Goal: Navigation & Orientation: Go to known website

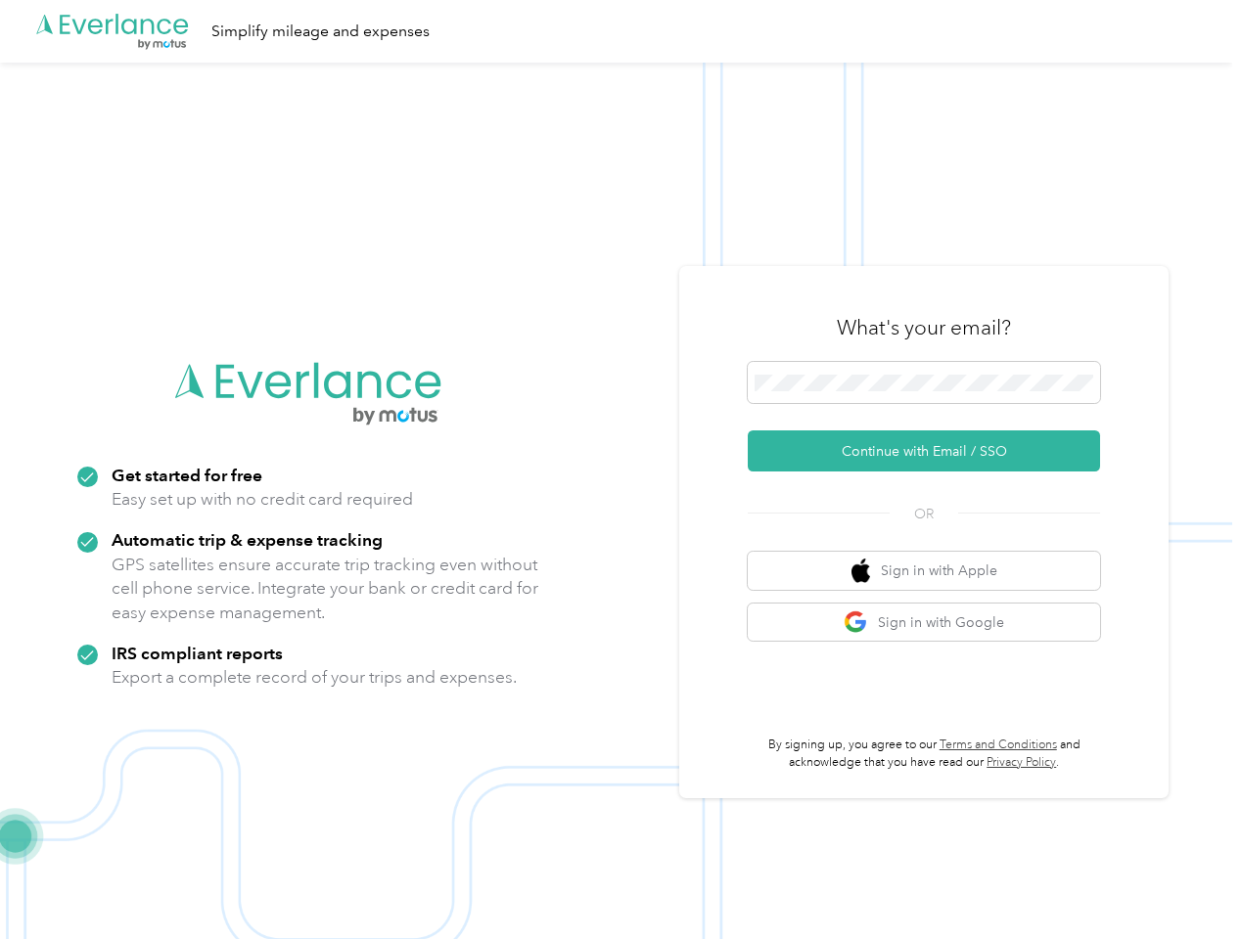
click at [620, 470] on img at bounding box center [616, 532] width 1232 height 939
click at [620, 31] on div ".cls-1 { fill: #00adee; } .cls-2 { fill: #fff; } .cls-3 { fill: #707372; } .cls…" at bounding box center [616, 31] width 1232 height 63
click at [932, 451] on button "Continue with Email / SSO" at bounding box center [924, 451] width 352 height 41
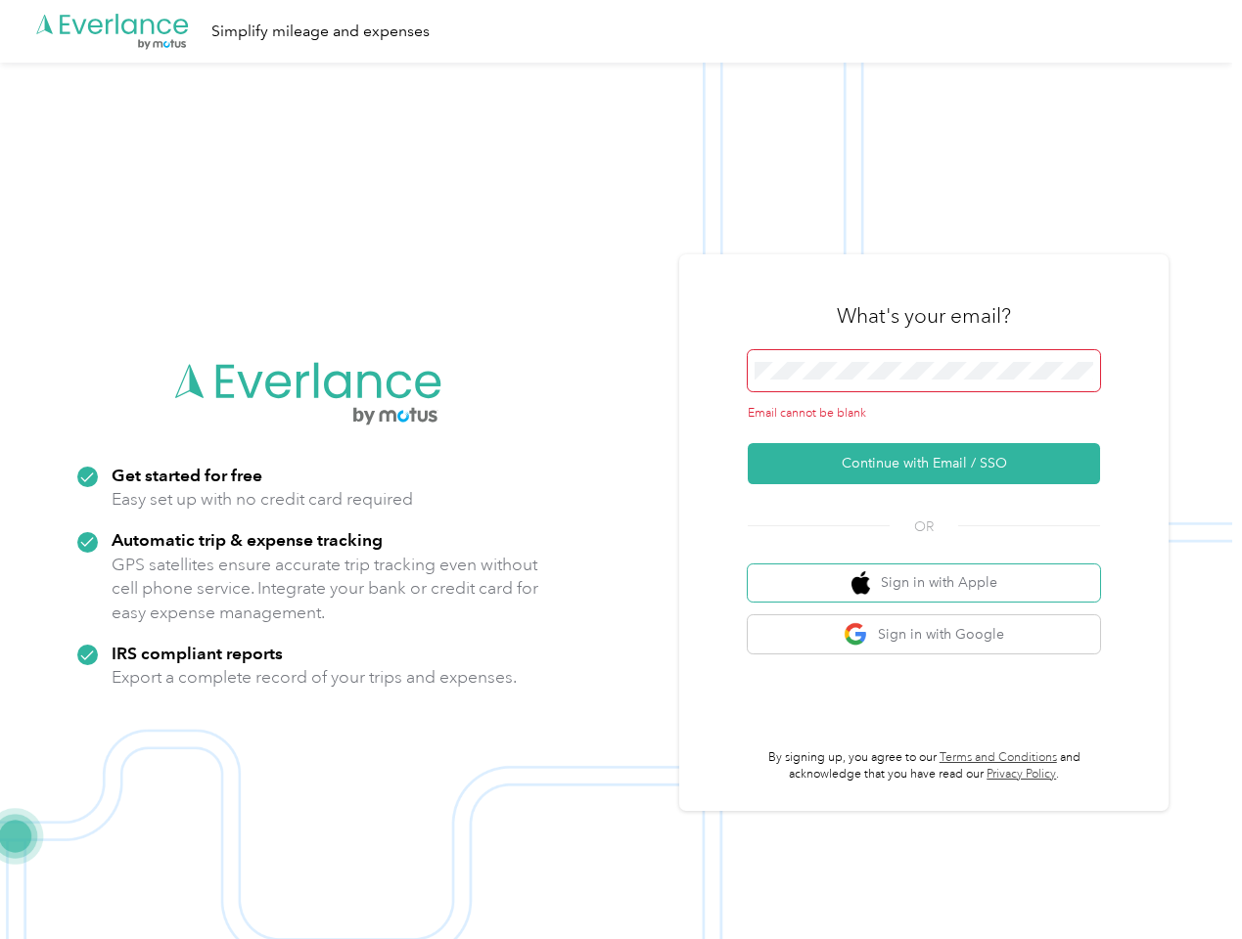
click at [932, 570] on button "Sign in with Apple" at bounding box center [924, 584] width 352 height 38
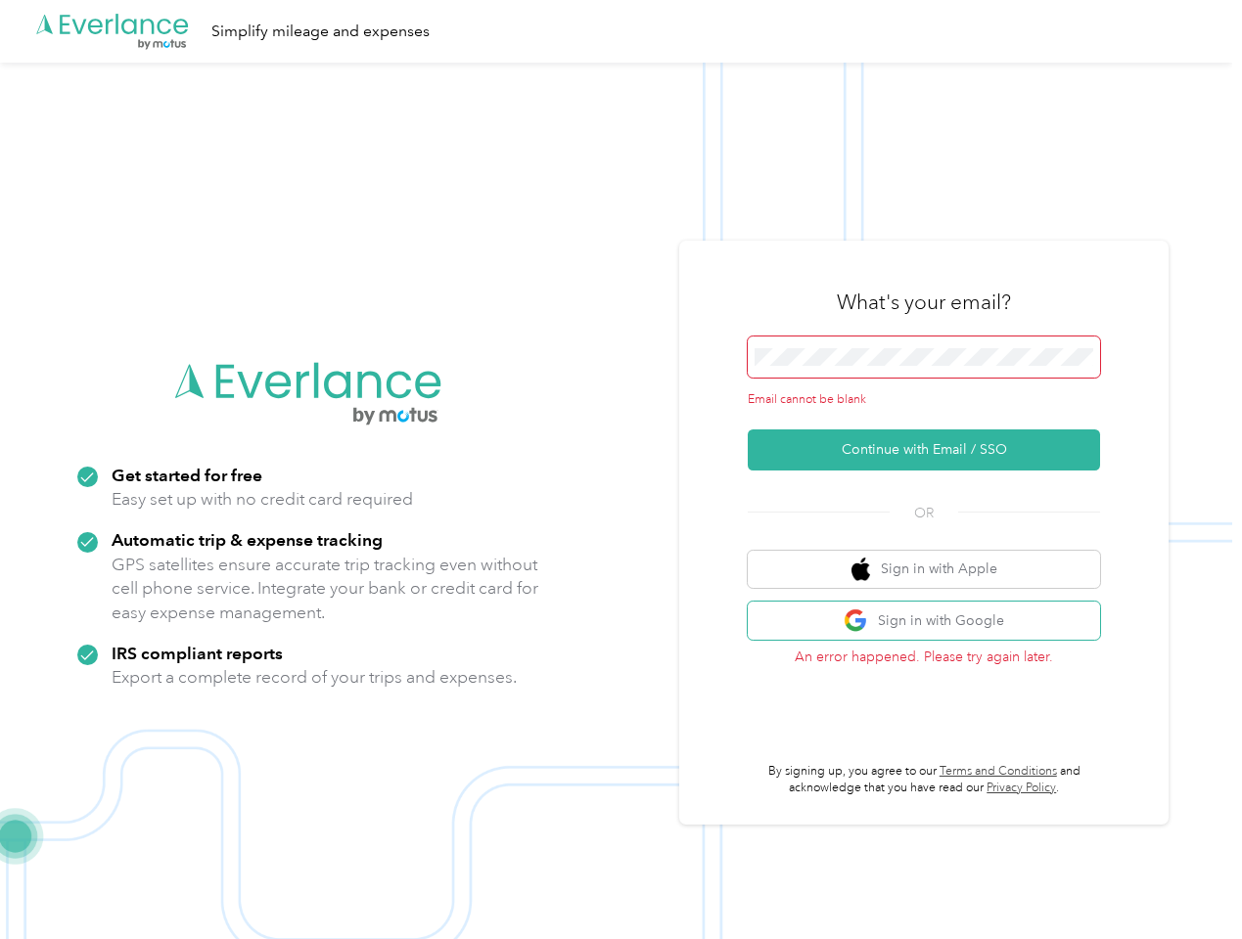
click at [932, 622] on button "Sign in with Google" at bounding box center [924, 621] width 352 height 38
